Goal: Task Accomplishment & Management: Use online tool/utility

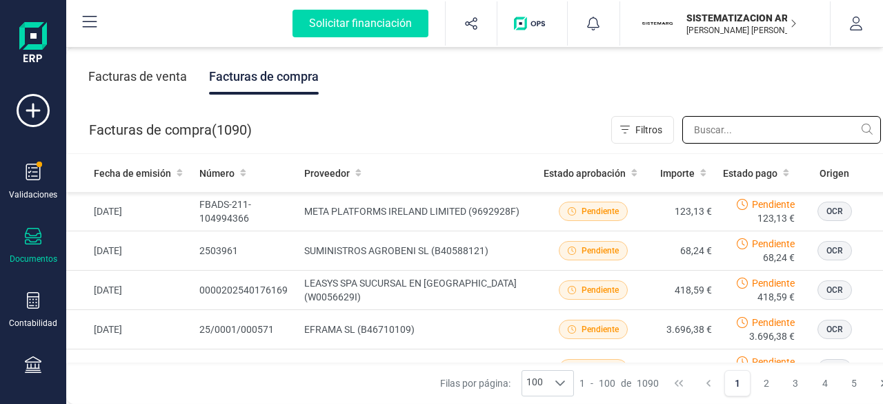
click at [725, 137] on input "text" at bounding box center [782, 130] width 199 height 28
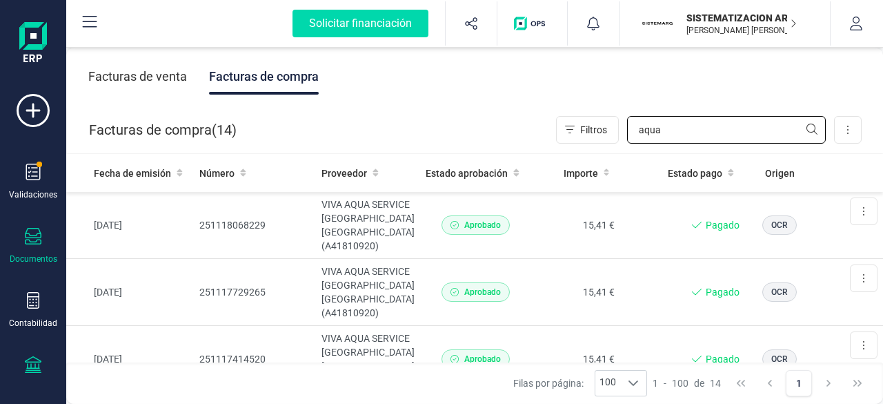
type input "aqua"
click at [32, 374] on div at bounding box center [33, 366] width 17 height 20
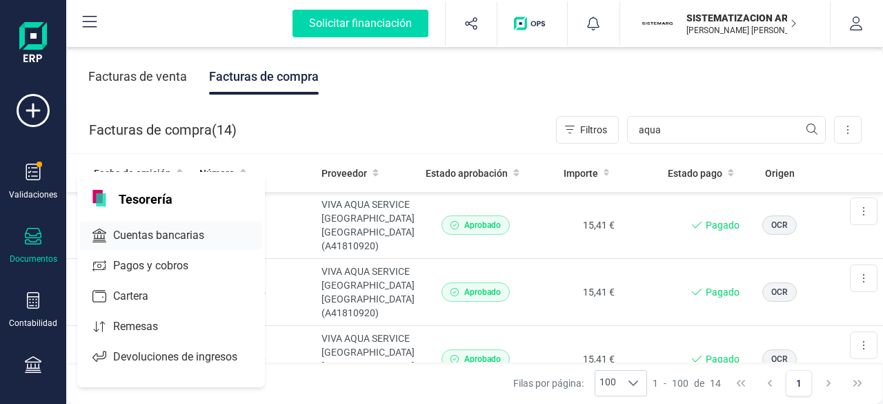
click at [161, 234] on span "Cuentas bancarias" at bounding box center [168, 235] width 121 height 17
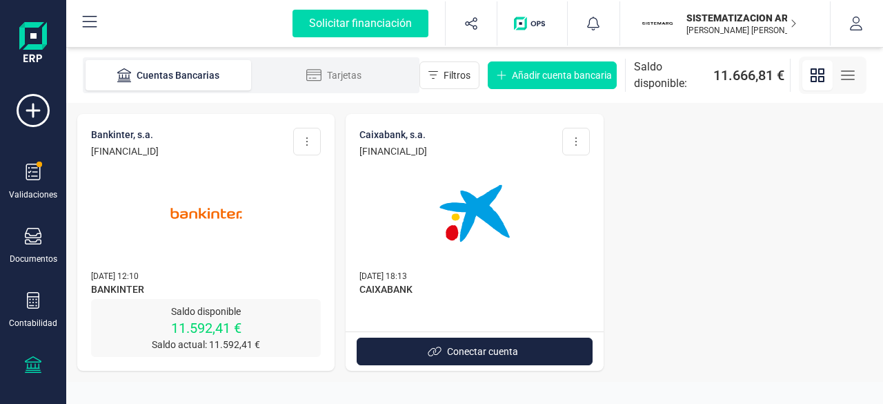
click at [193, 237] on img at bounding box center [206, 213] width 116 height 116
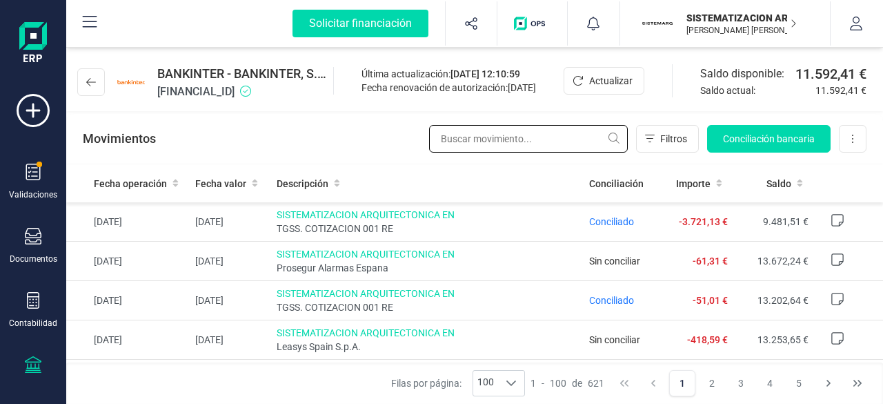
click at [476, 132] on input "text" at bounding box center [528, 139] width 199 height 28
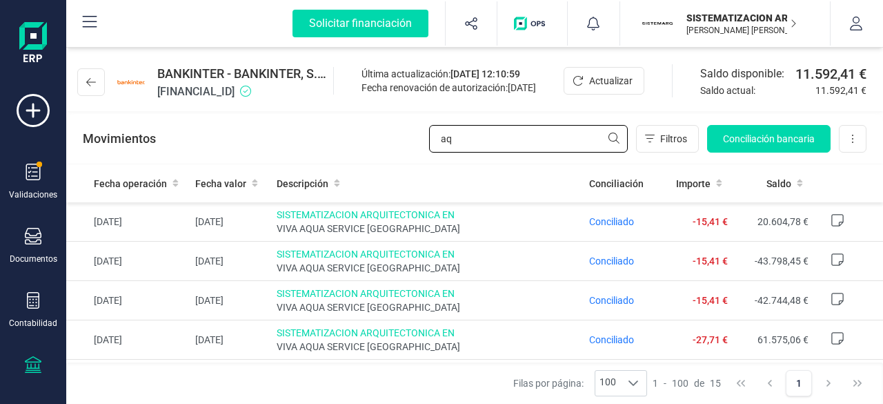
type input "a"
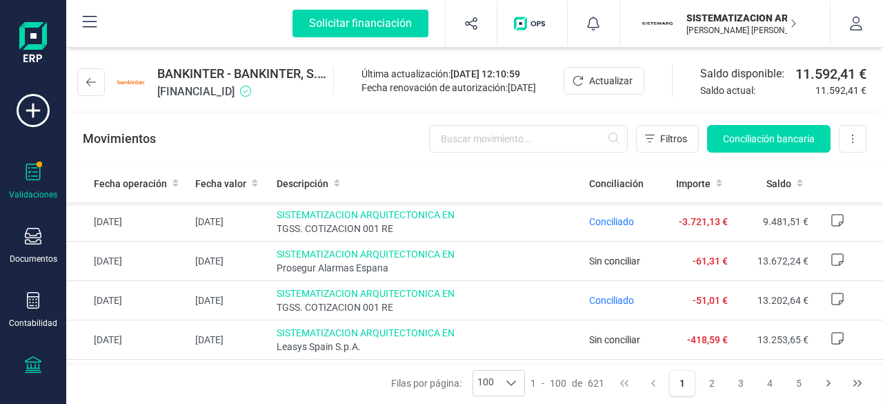
click at [31, 181] on div at bounding box center [33, 174] width 17 height 20
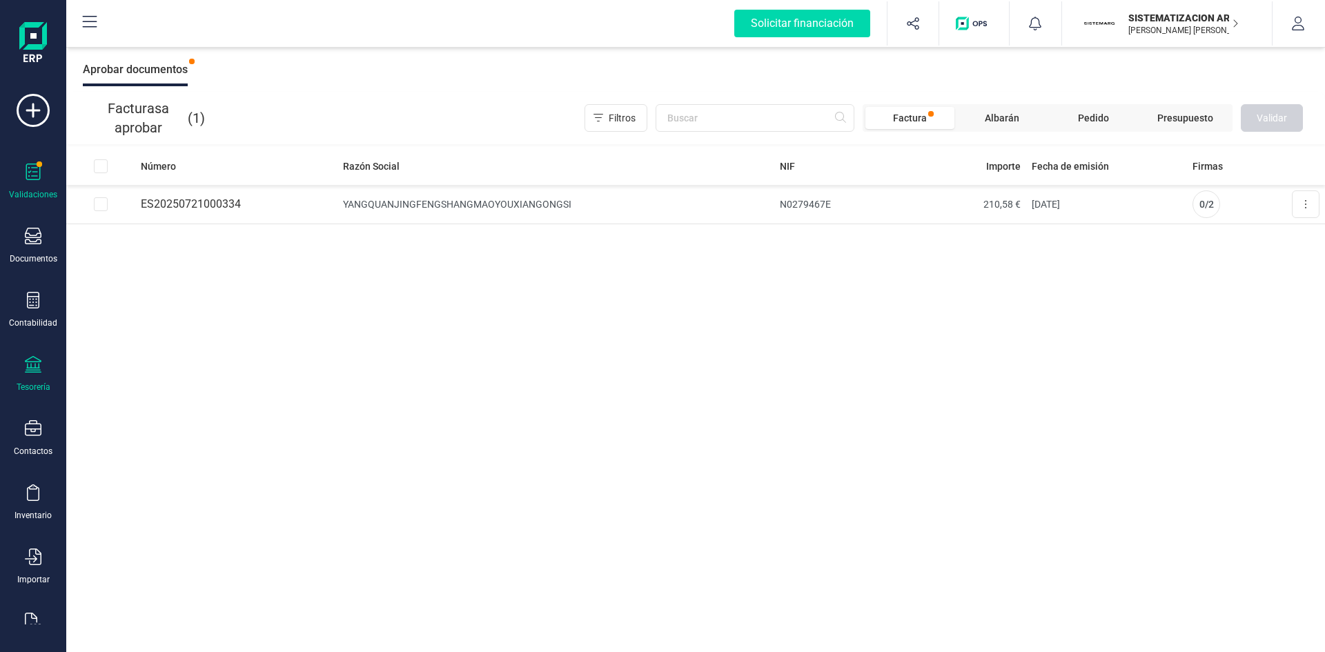
click at [47, 382] on div "Tesorería" at bounding box center [34, 387] width 34 height 11
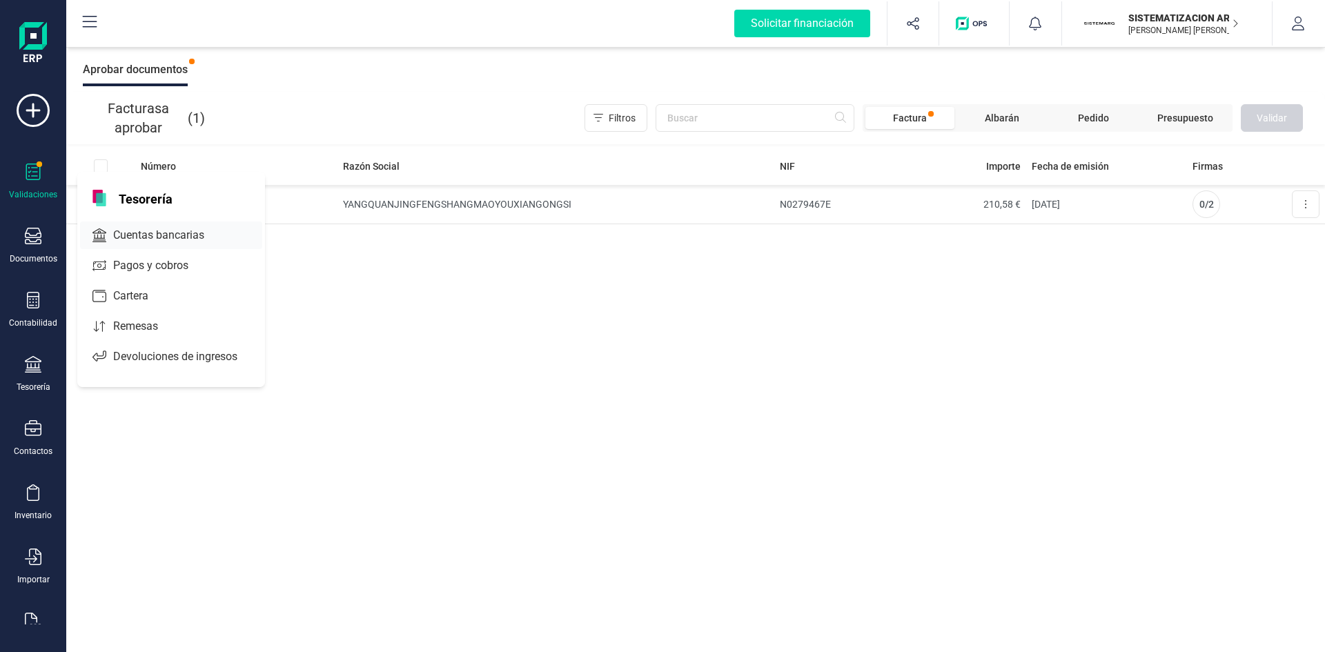
click at [196, 233] on span "Cuentas bancarias" at bounding box center [168, 235] width 121 height 17
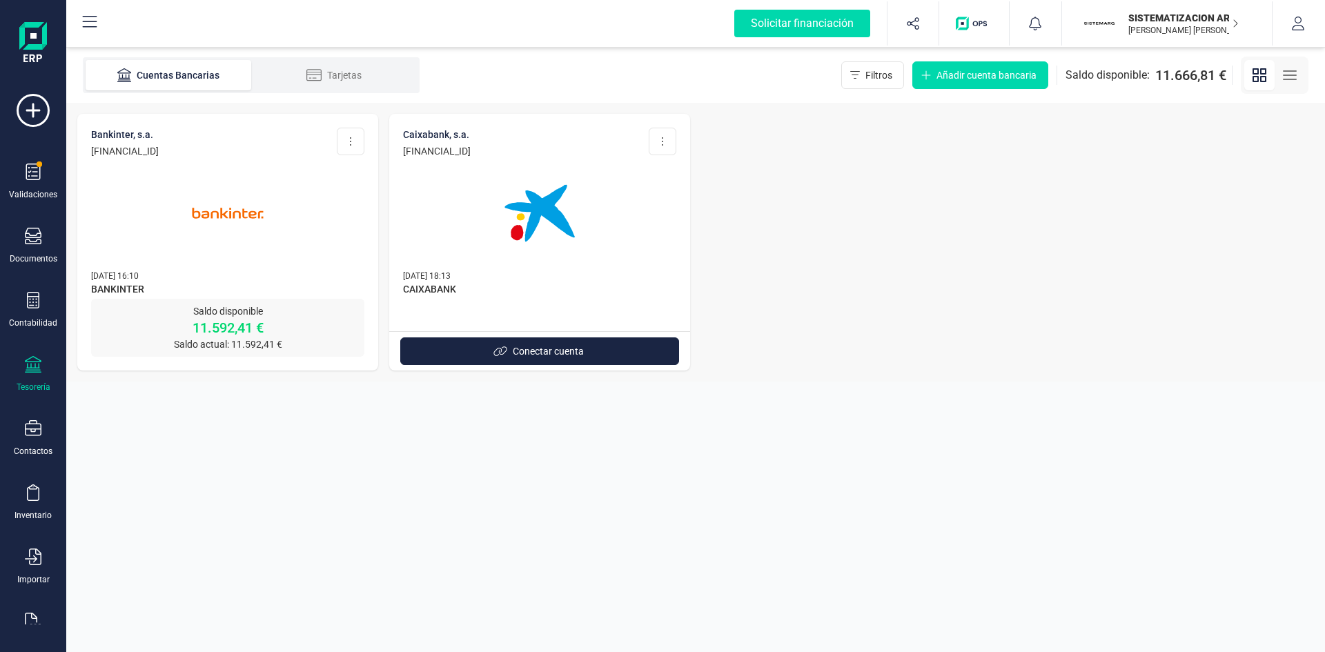
click at [196, 233] on img at bounding box center [228, 213] width 116 height 116
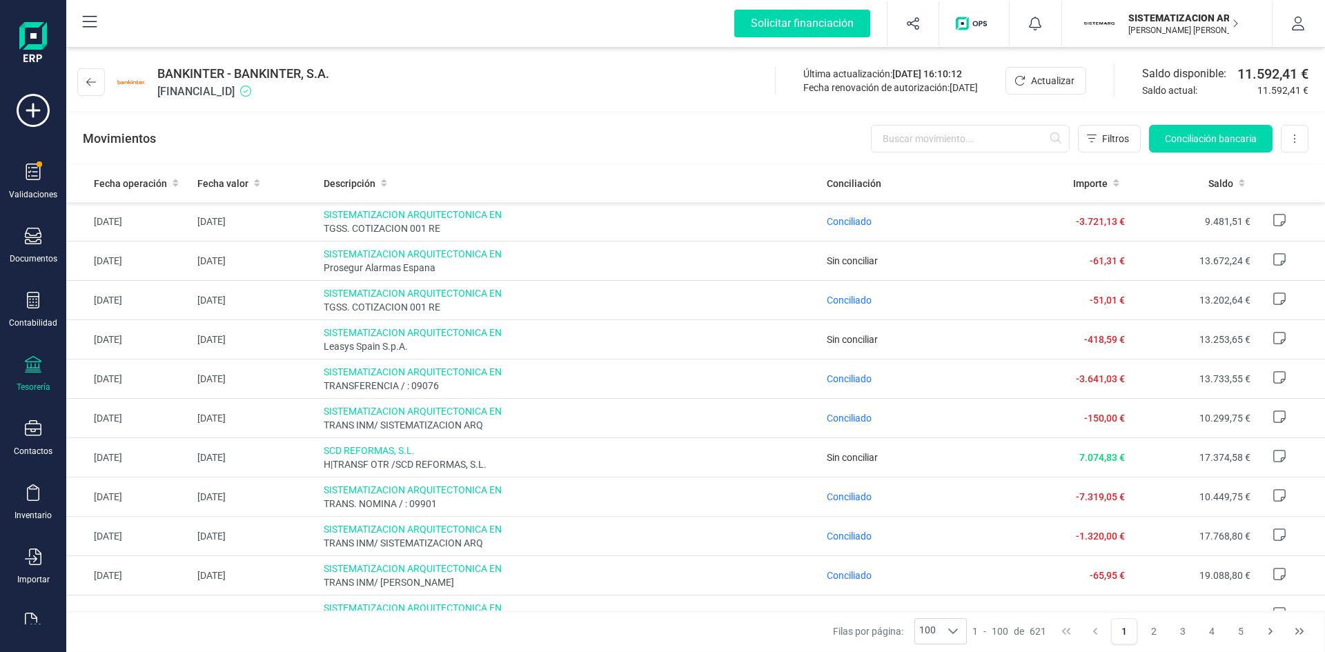
click at [196, 233] on td "[DATE]" at bounding box center [255, 221] width 126 height 39
click at [883, 148] on button "Conciliación bancaria" at bounding box center [1211, 139] width 124 height 28
